Goal: Information Seeking & Learning: Learn about a topic

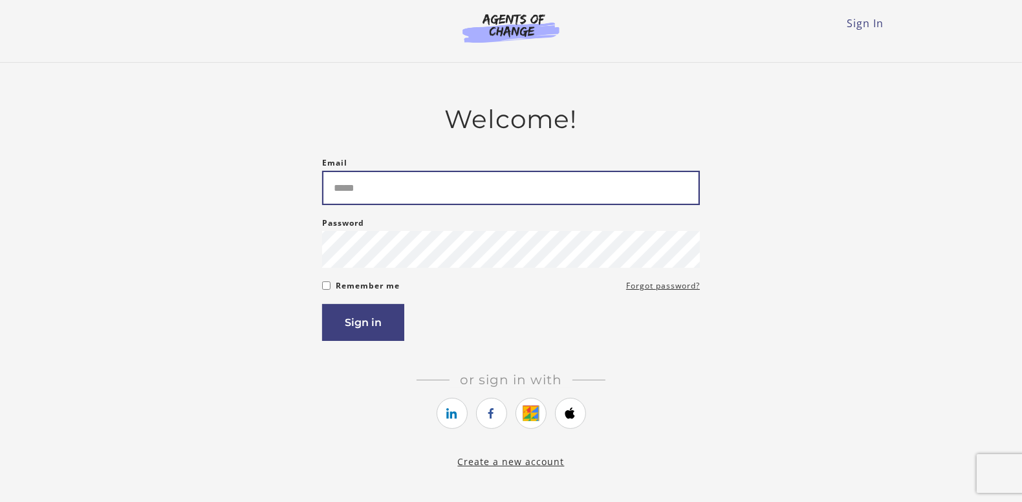
click at [442, 189] on input "Email" at bounding box center [511, 188] width 378 height 34
type input "**********"
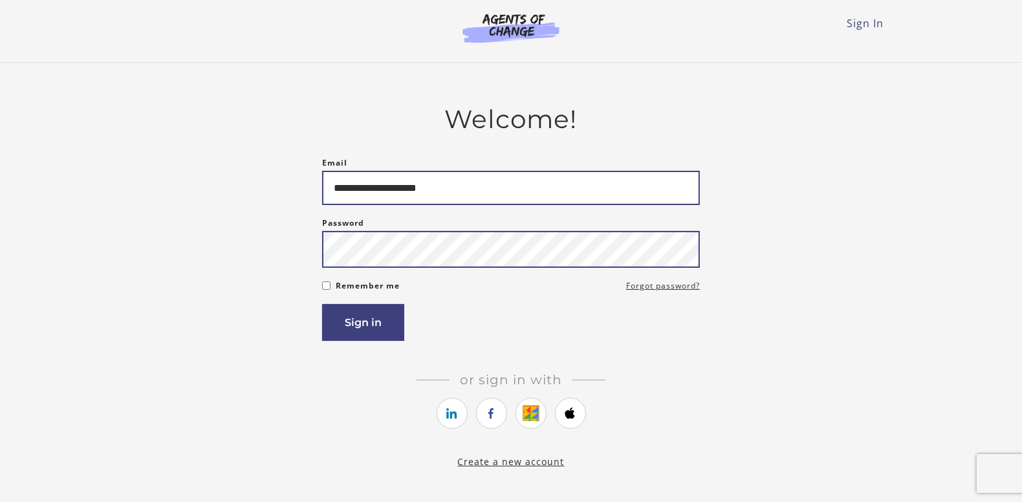
click at [322, 304] on button "Sign in" at bounding box center [363, 322] width 82 height 37
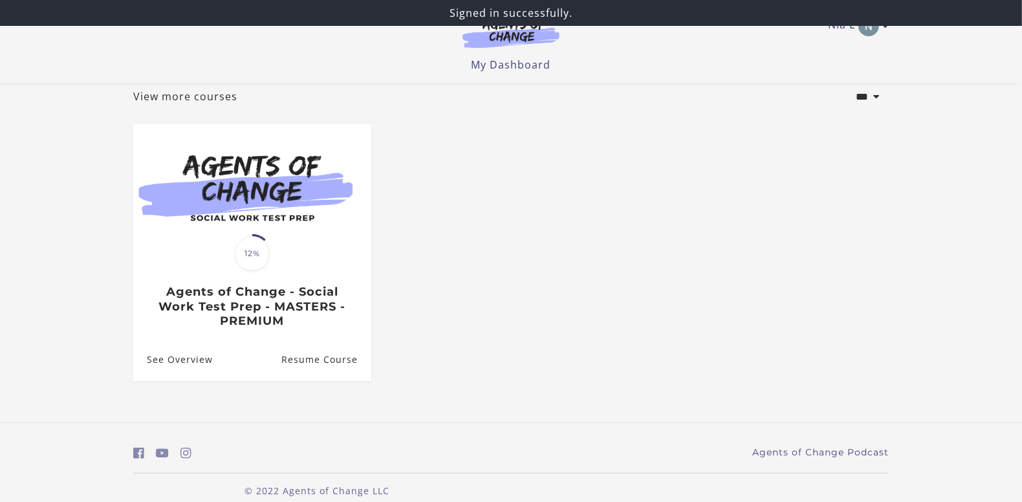
scroll to position [92, 0]
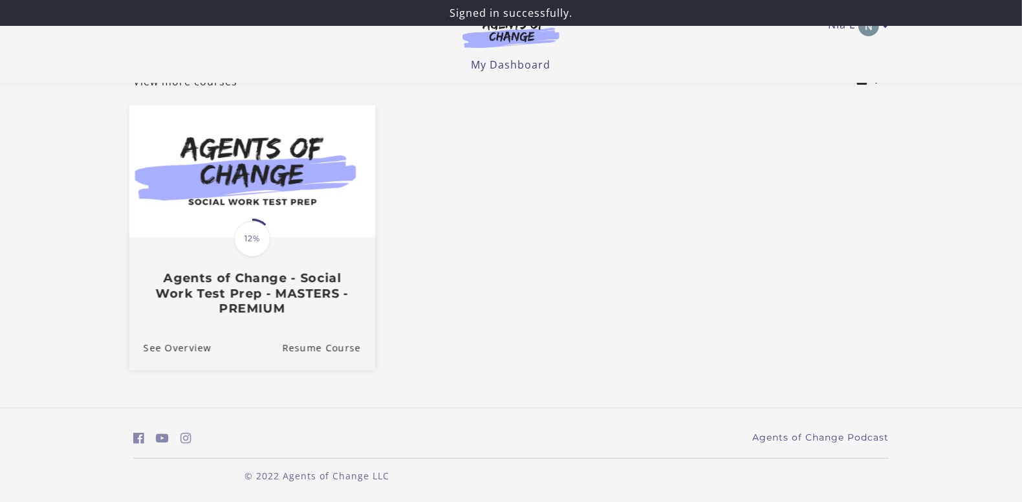
click at [276, 298] on h3 "Agents of Change - Social Work Test Prep - MASTERS - PREMIUM" at bounding box center [252, 293] width 217 height 45
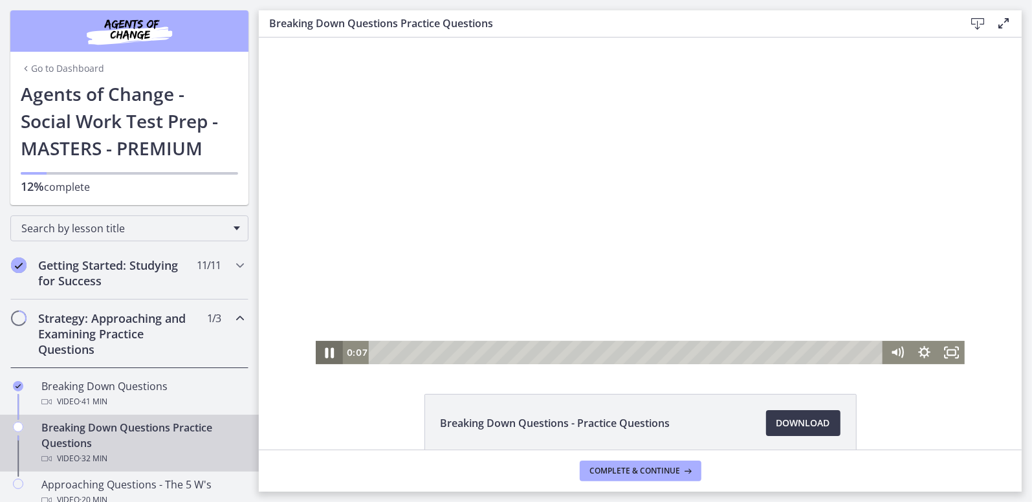
click at [324, 350] on icon "Pause" at bounding box center [328, 352] width 32 height 28
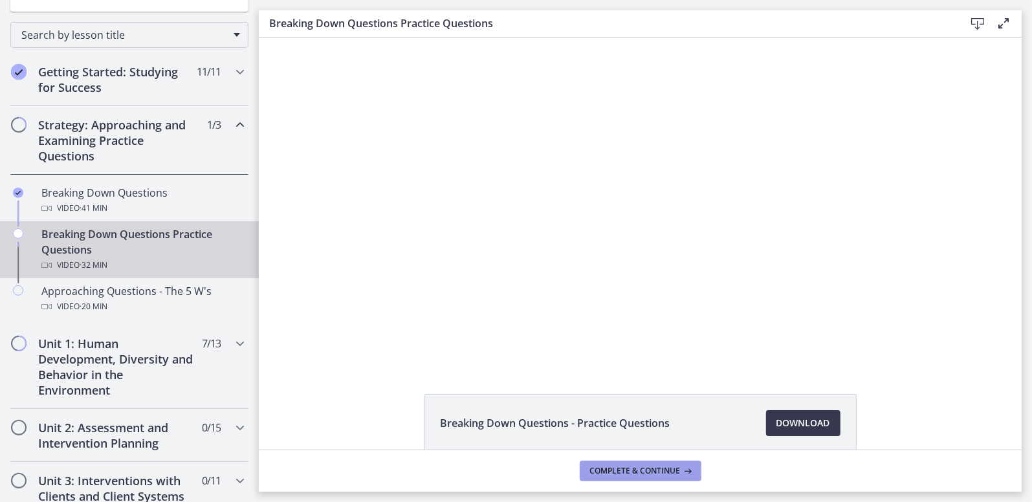
click at [606, 478] on button "Complete & continue" at bounding box center [641, 471] width 122 height 21
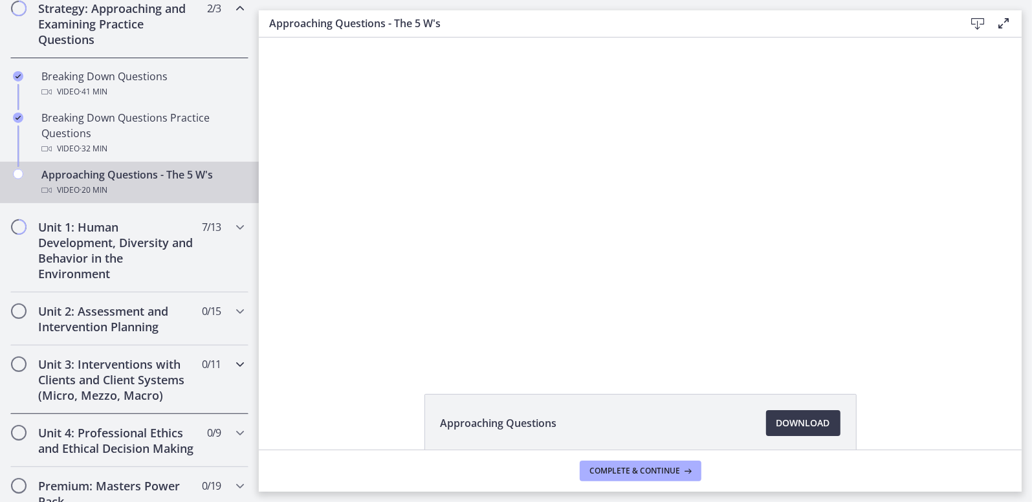
scroll to position [324, 0]
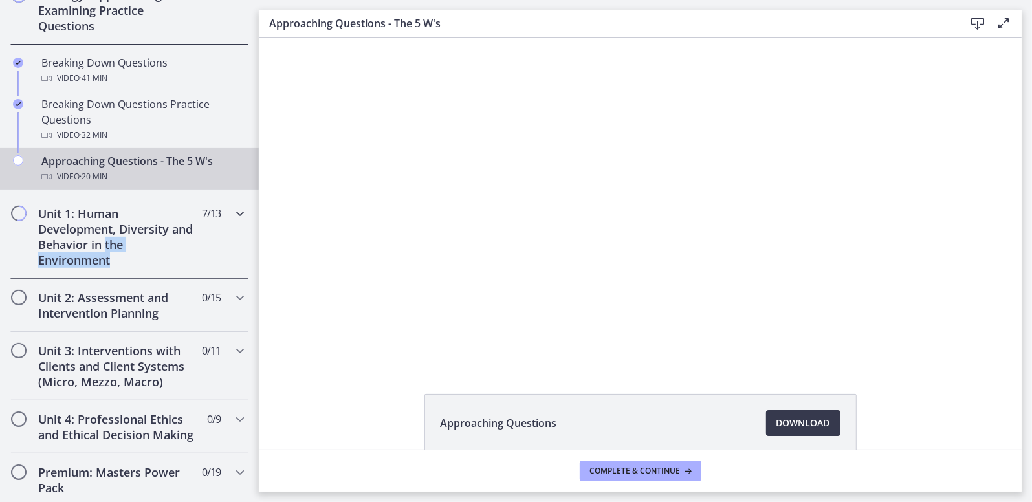
click at [128, 252] on h2 "Unit 1: Human Development, Diversity and Behavior in the Environment" at bounding box center [117, 237] width 158 height 62
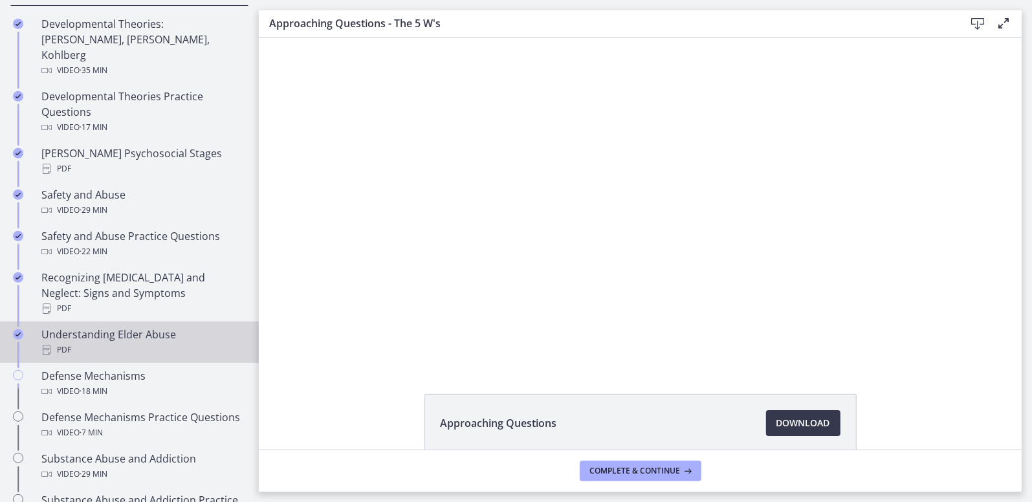
scroll to position [453, 0]
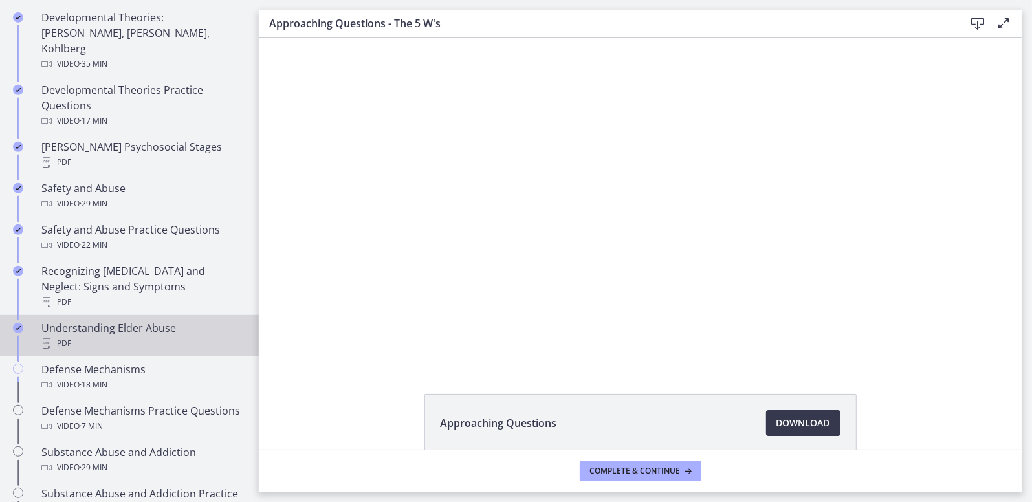
click at [84, 320] on div "Understanding Elder Abuse PDF" at bounding box center [142, 335] width 202 height 31
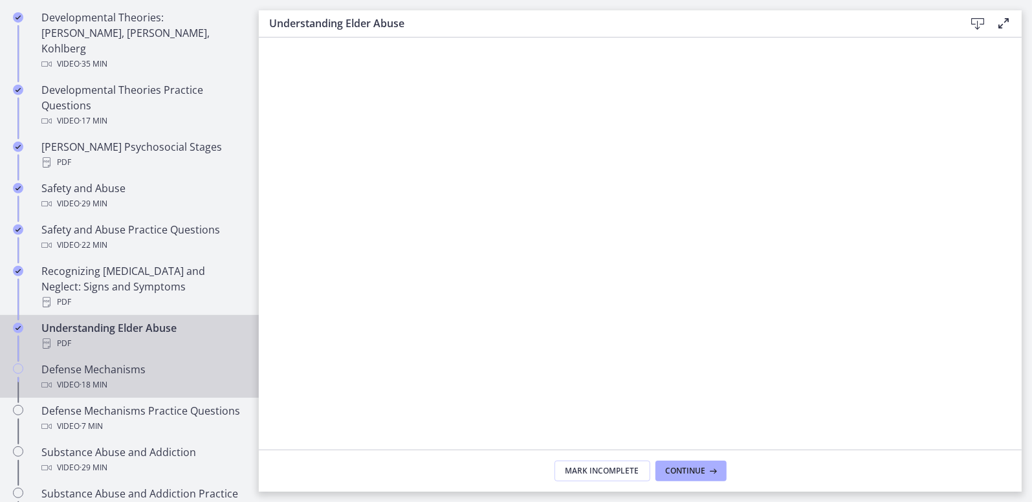
click at [122, 377] on div "Video · 18 min" at bounding box center [142, 385] width 202 height 16
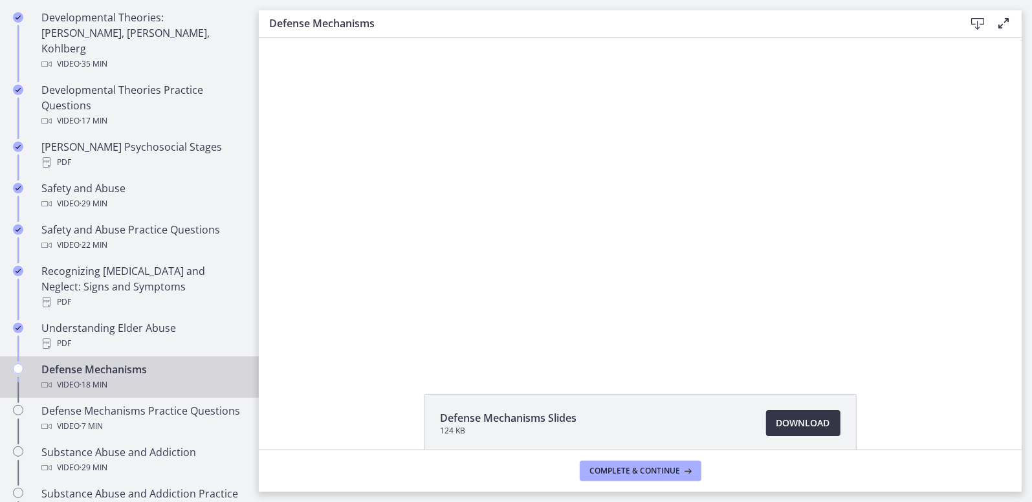
drag, startPoint x: 785, startPoint y: 428, endPoint x: 762, endPoint y: 423, distance: 23.9
click at [783, 428] on span "Download Opens in a new window" at bounding box center [804, 423] width 54 height 16
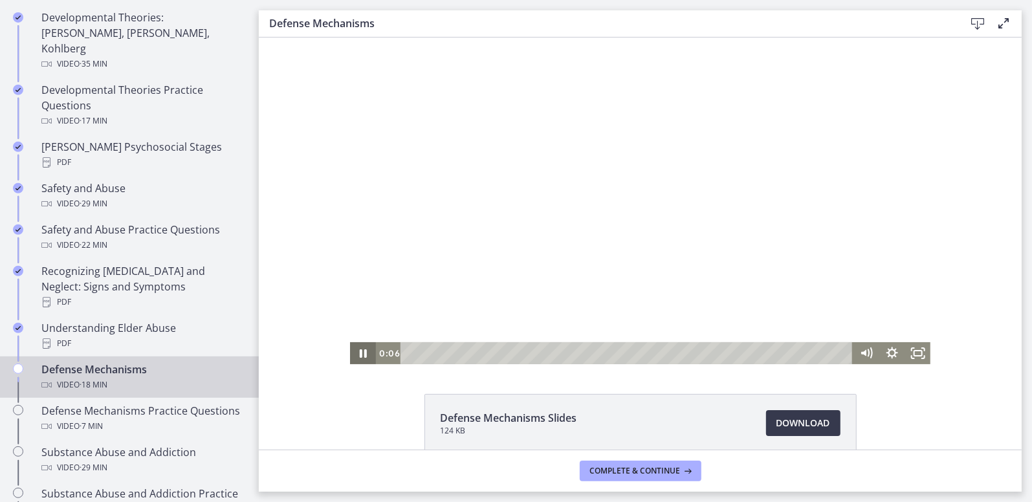
click at [362, 347] on icon "Pause" at bounding box center [362, 353] width 26 height 22
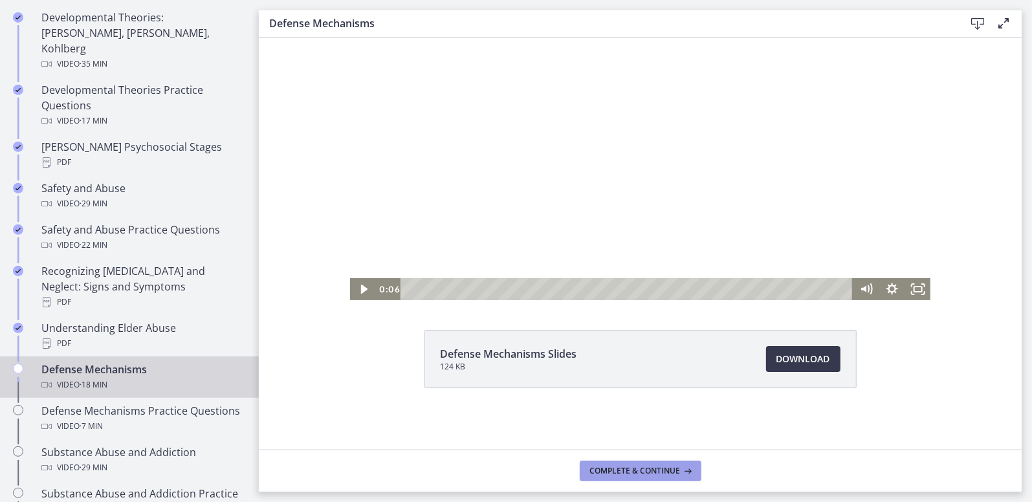
click at [641, 467] on span "Complete & continue" at bounding box center [635, 471] width 91 height 10
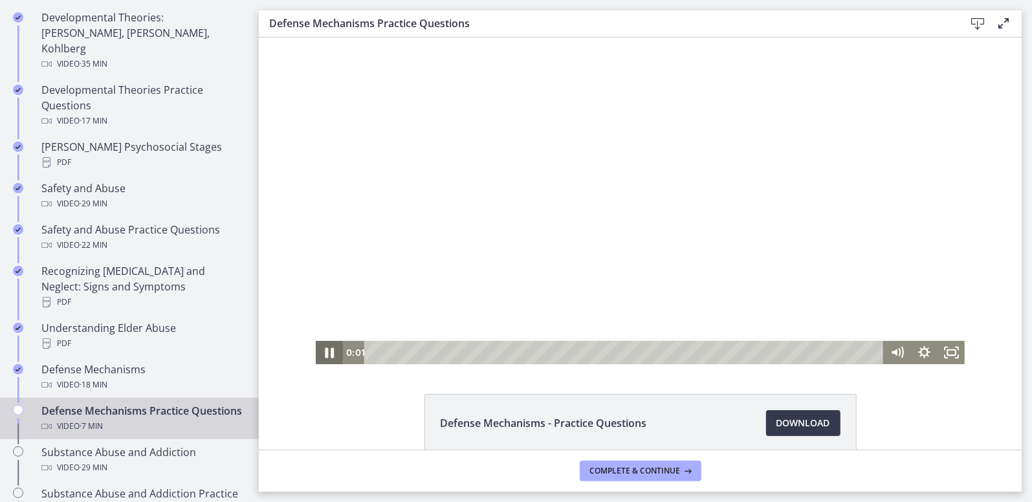
drag, startPoint x: 324, startPoint y: 350, endPoint x: 606, endPoint y: 412, distance: 288.1
click at [324, 350] on icon "Pause" at bounding box center [328, 352] width 32 height 28
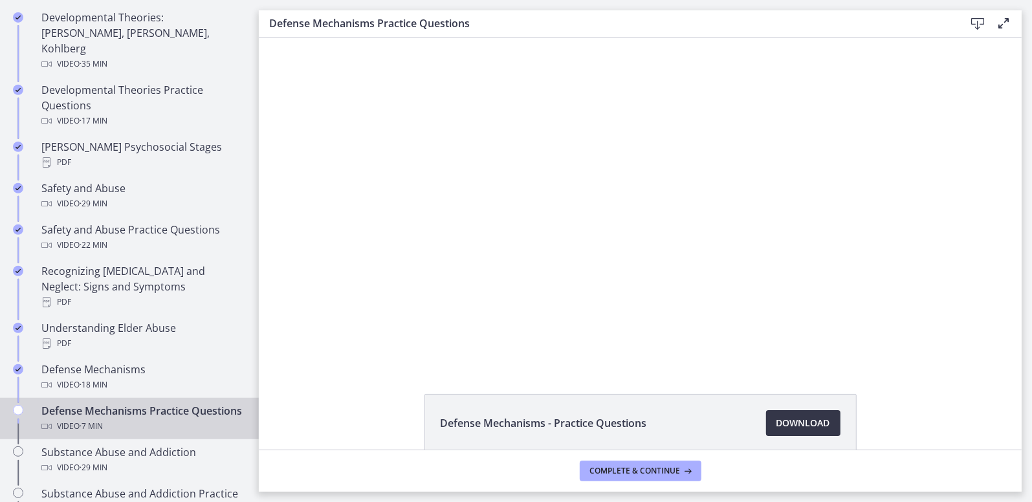
click at [780, 421] on span "Download Opens in a new window" at bounding box center [804, 423] width 54 height 16
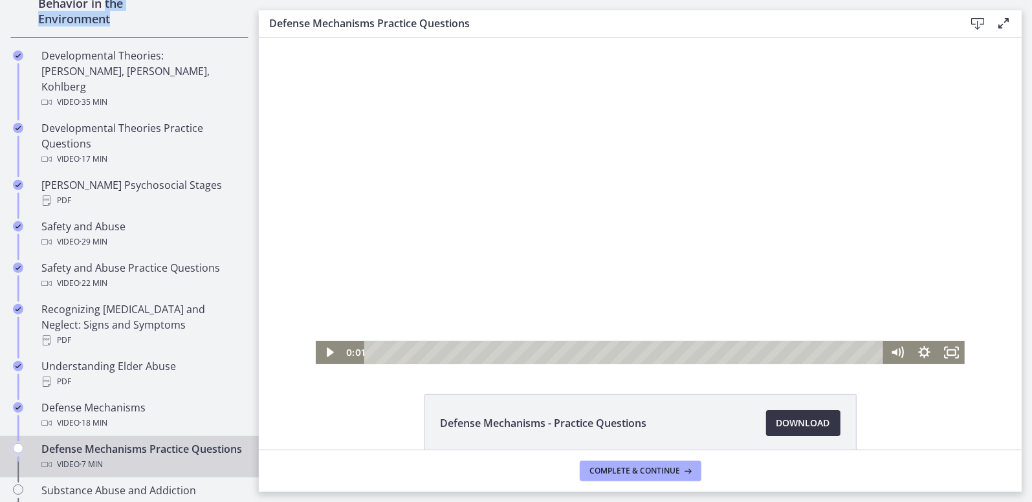
scroll to position [453, 0]
